Goal: Find specific page/section

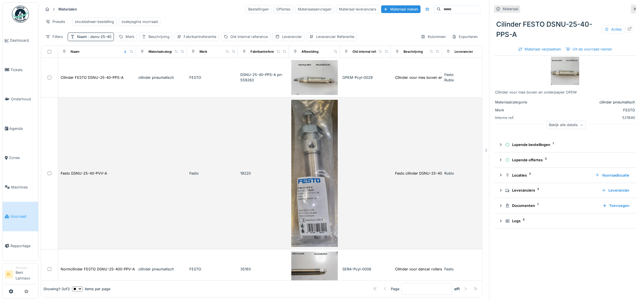
click at [314, 210] on img at bounding box center [314, 173] width 46 height 147
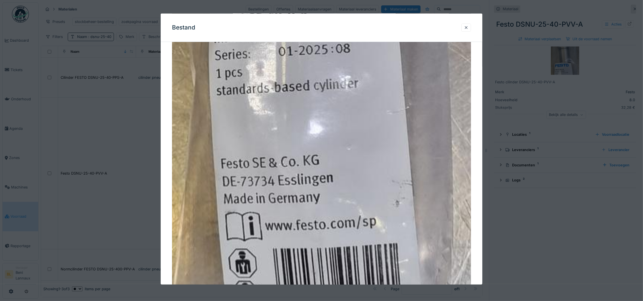
scroll to position [509, 0]
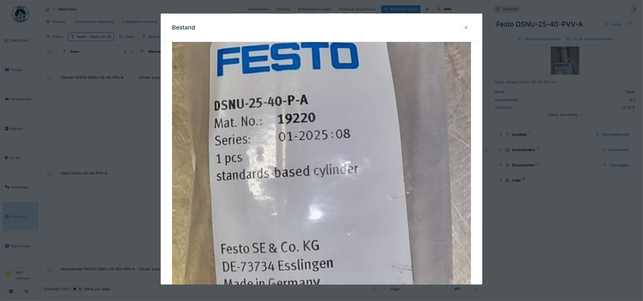
click at [468, 26] on div at bounding box center [466, 27] width 5 height 5
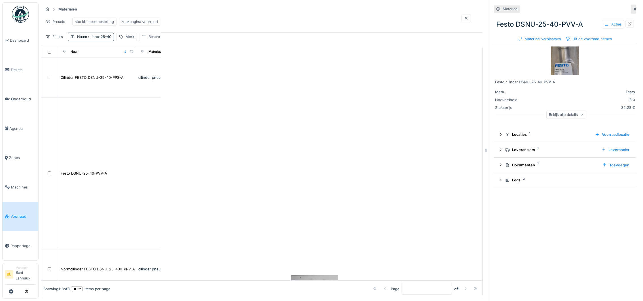
scroll to position [0, 0]
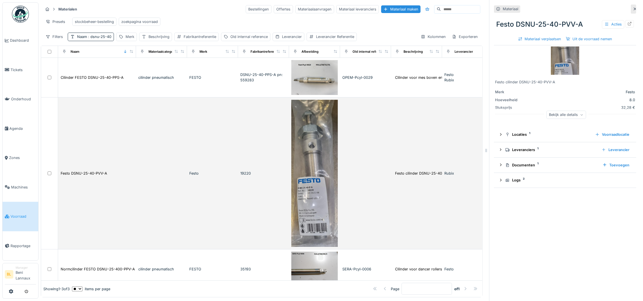
click at [313, 225] on img at bounding box center [314, 173] width 46 height 147
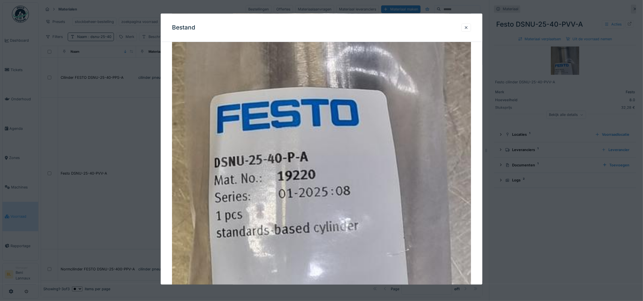
scroll to position [467, 0]
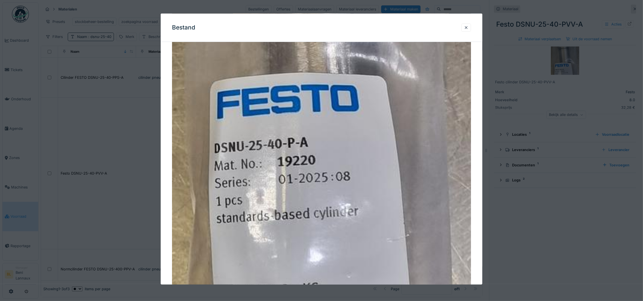
drag, startPoint x: 468, startPoint y: 25, endPoint x: 485, endPoint y: 21, distance: 17.2
click at [485, 21] on div "Bestand Annuleren Materialen Bestellingen Offertes Materiaalaanvragen Materiaal…" at bounding box center [341, 150] width 604 height 301
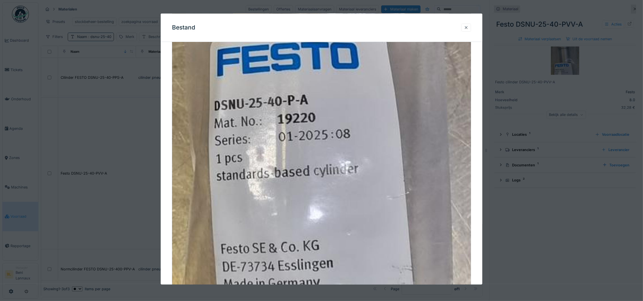
click at [468, 26] on div at bounding box center [466, 27] width 5 height 5
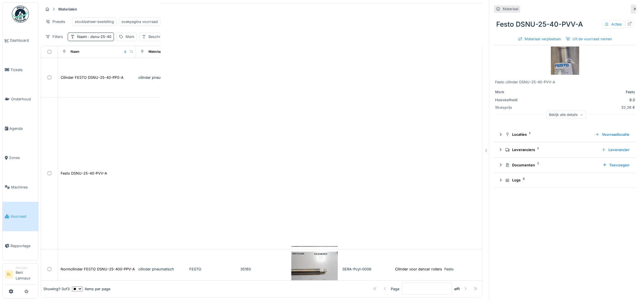
scroll to position [0, 0]
